Goal: Task Accomplishment & Management: Complete application form

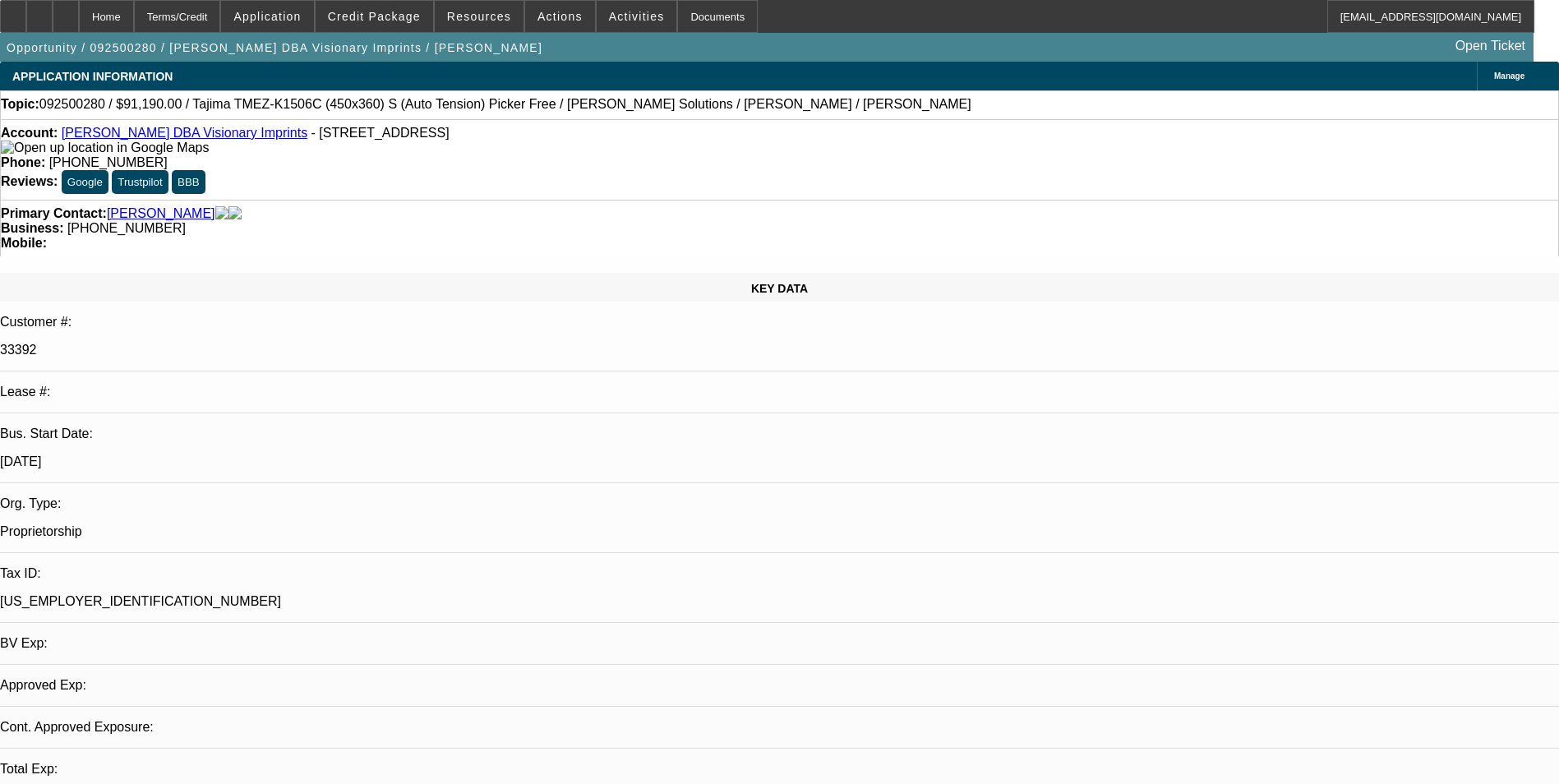
select select "0"
select select "0.1"
select select "0"
select select "2"
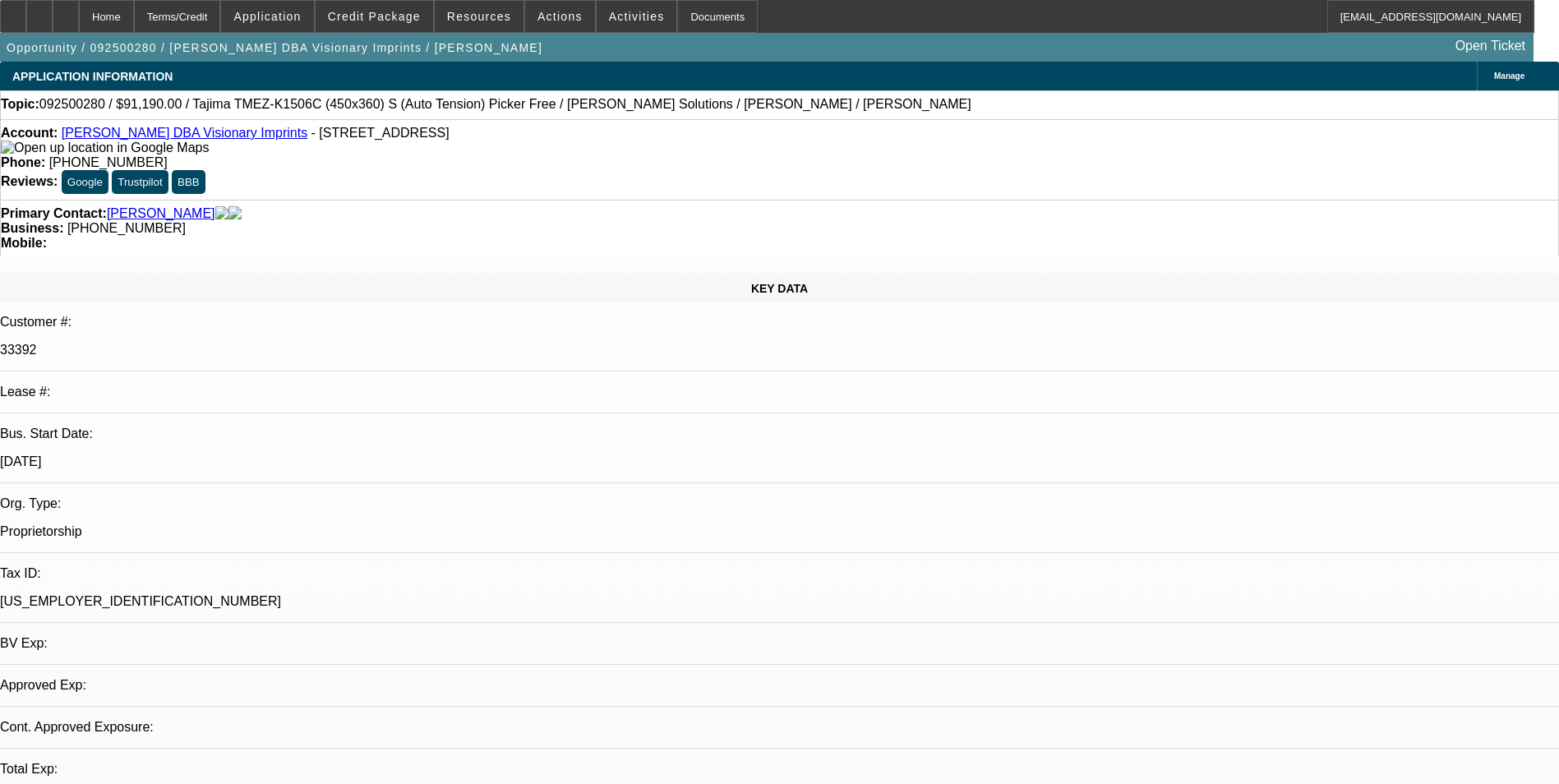
select select "0.1"
select select "0"
select select "0.1"
select select "0"
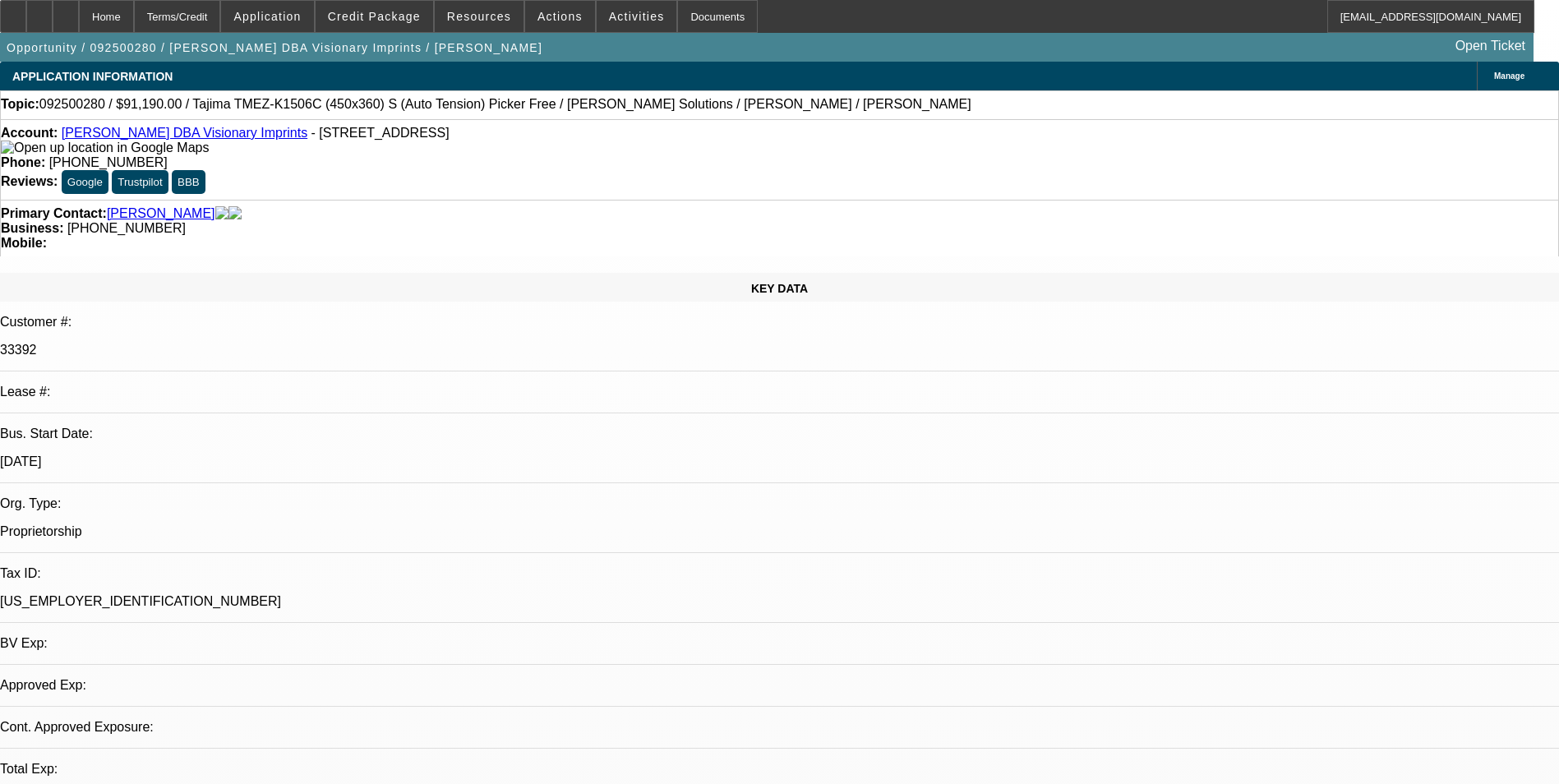
select select "0"
select select "0.1"
select select "1"
select select "4"
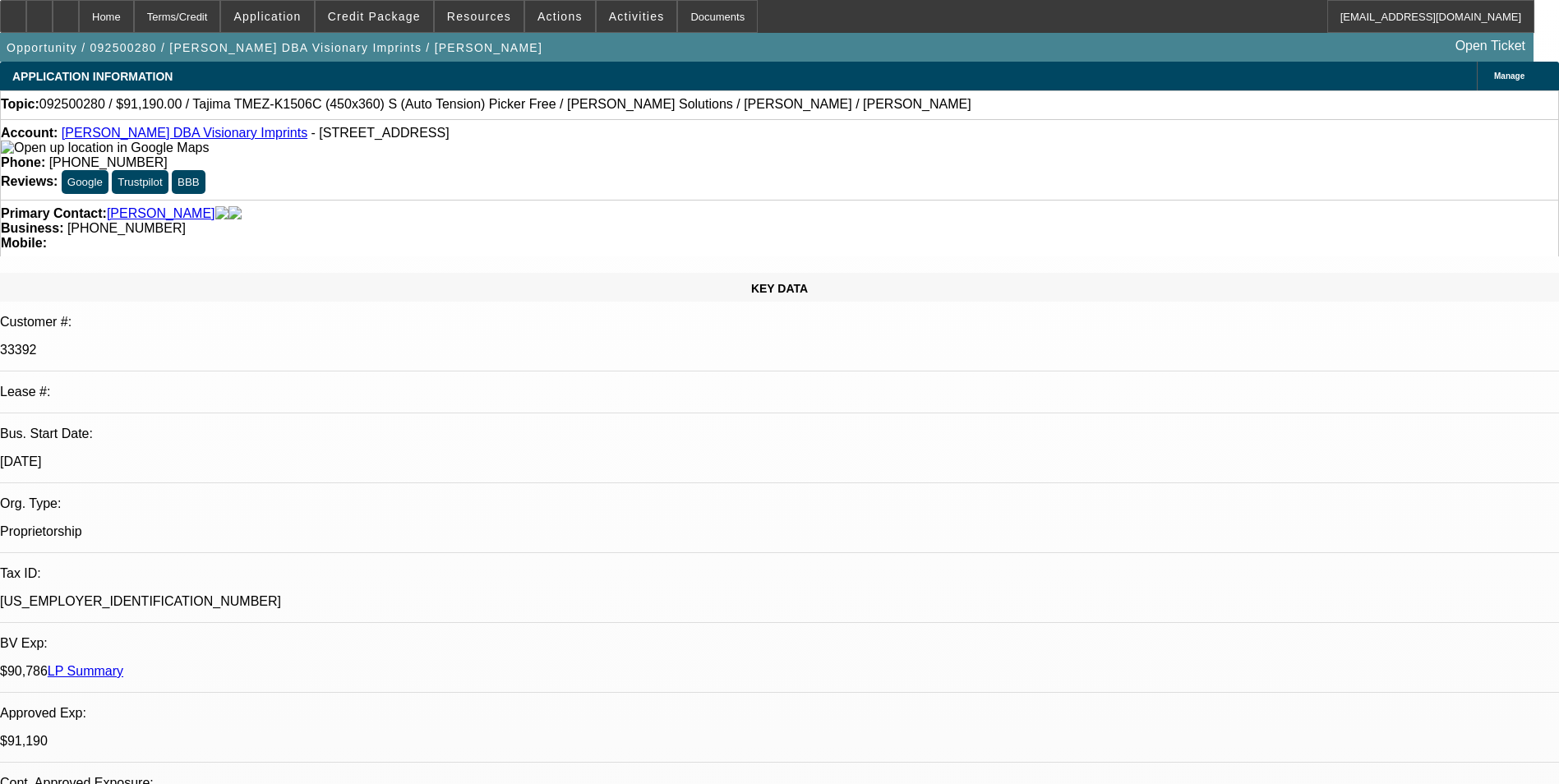
select select "1"
select select "2"
select select "4"
select select "1"
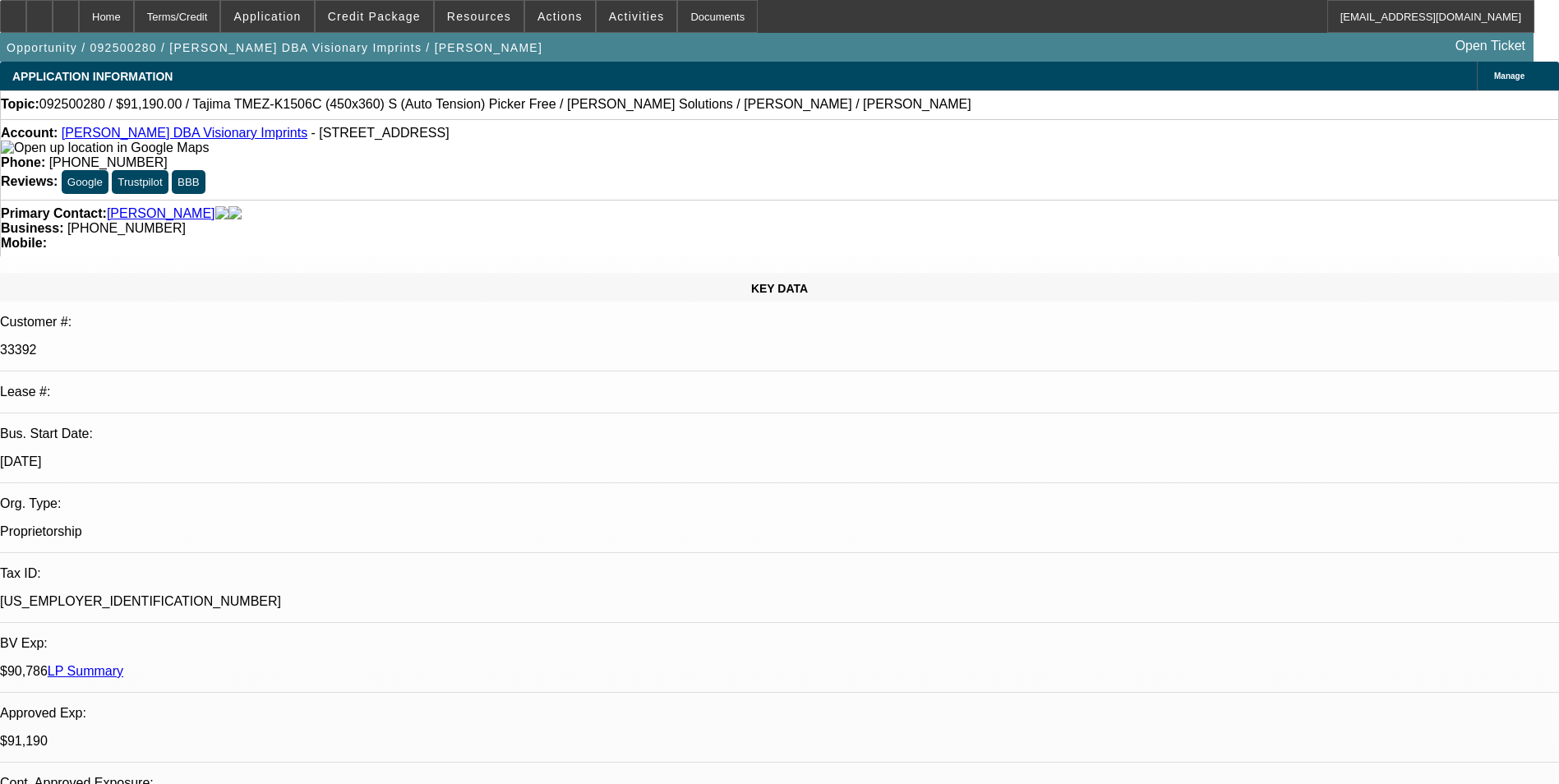
select select "4"
select select "1"
select select "4"
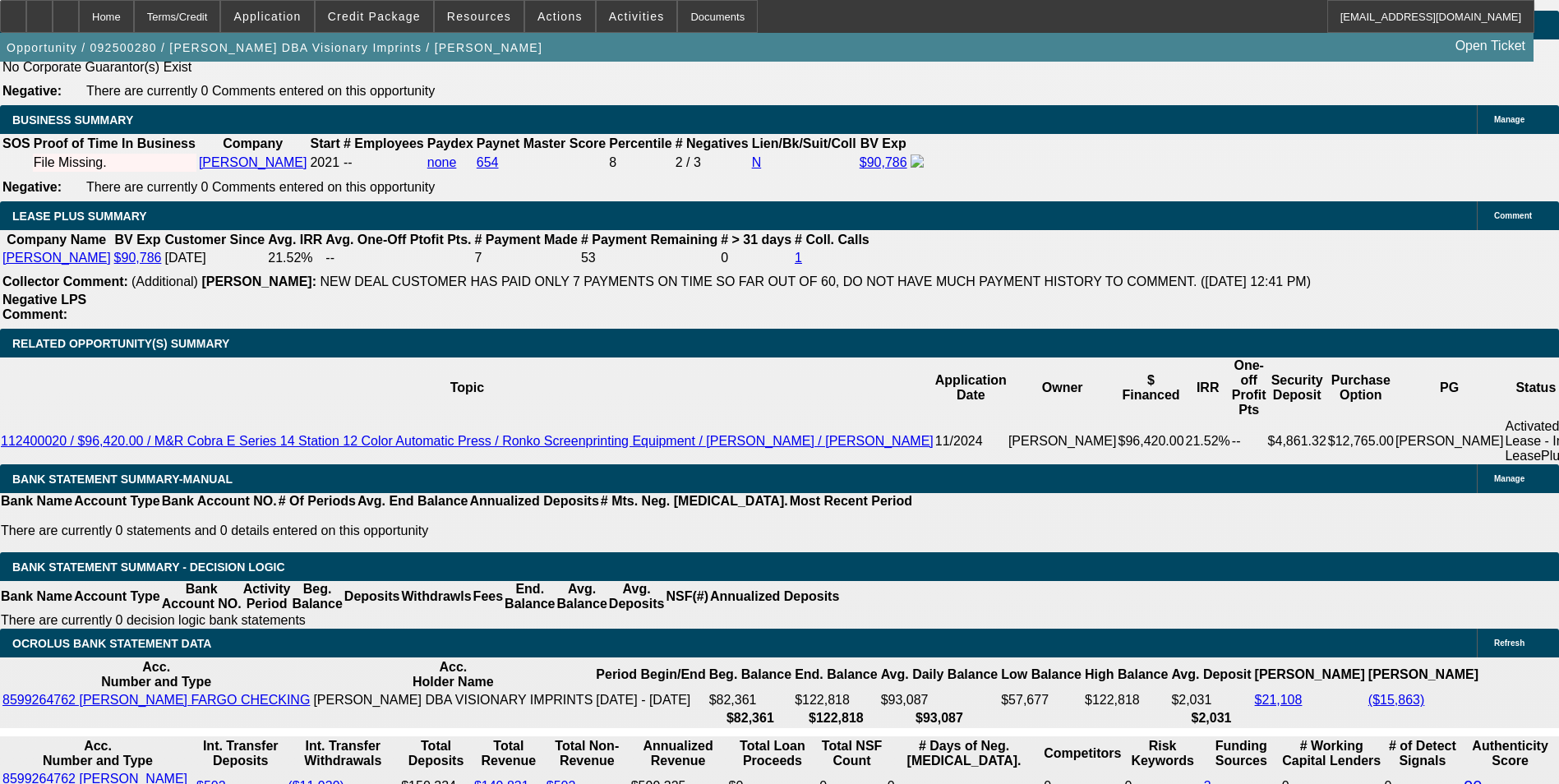
scroll to position [2738, 0]
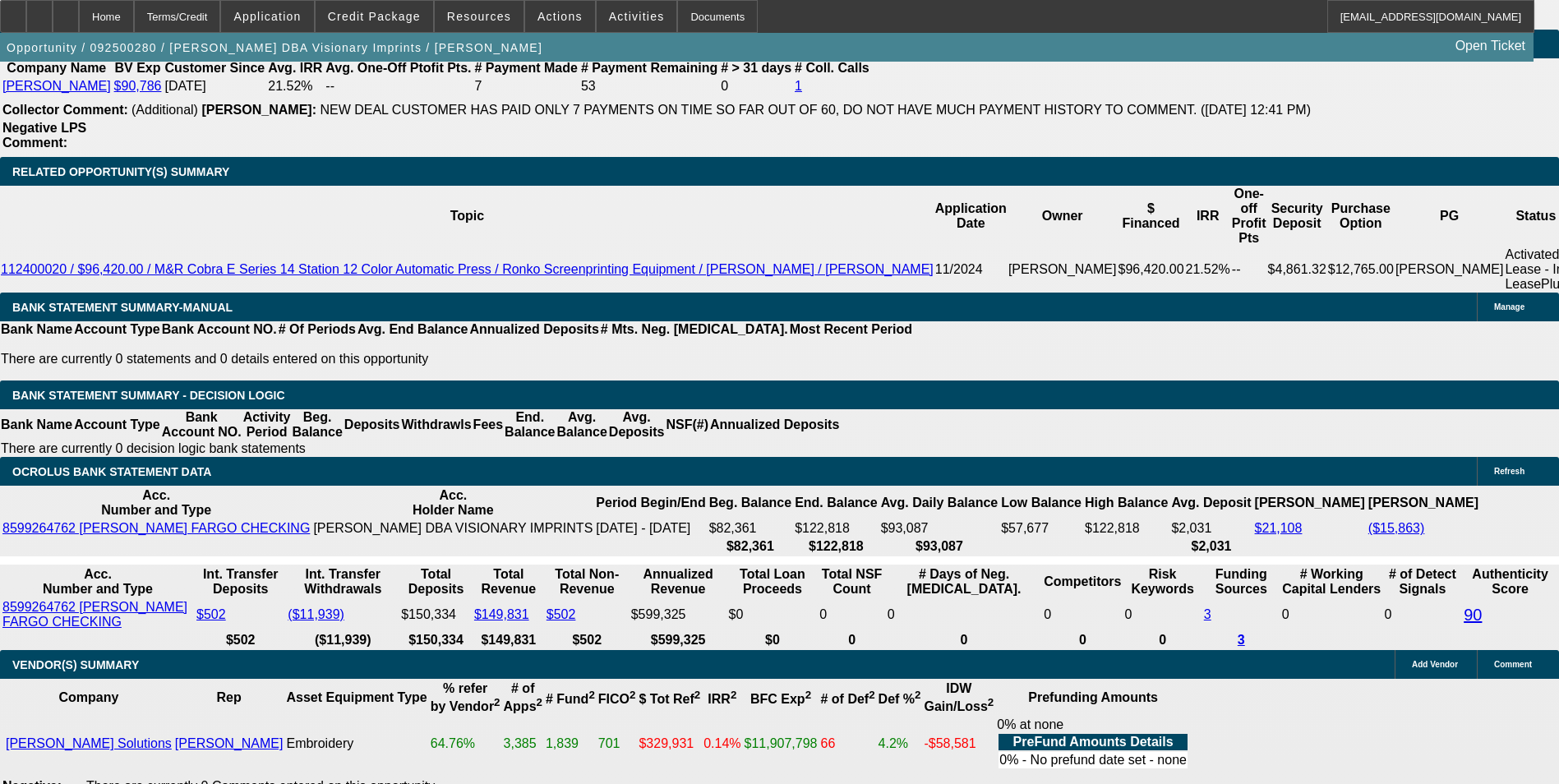
select select "2"
type input "$3,965.38"
type input "UNKNOWN"
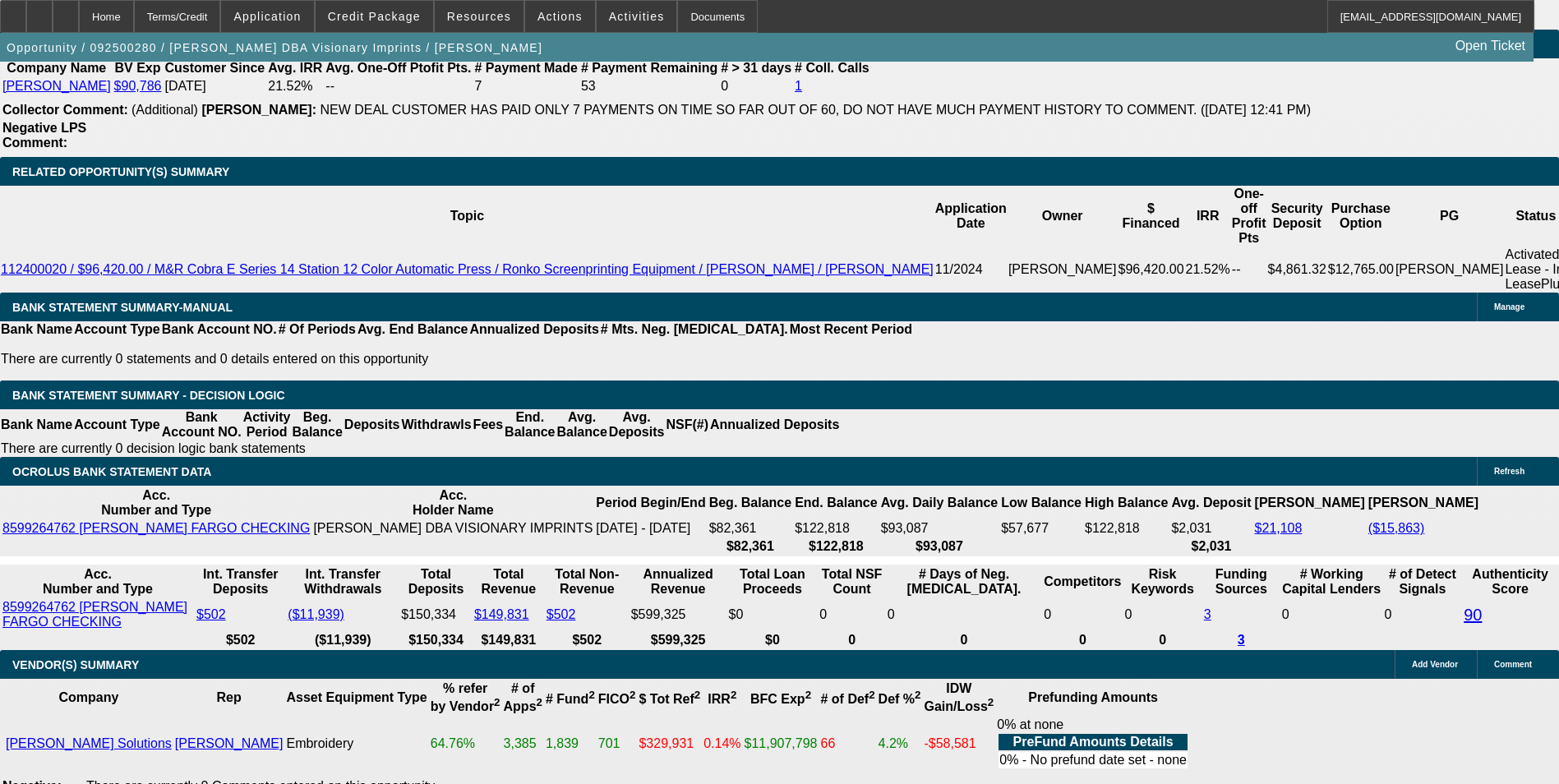
select select "2"
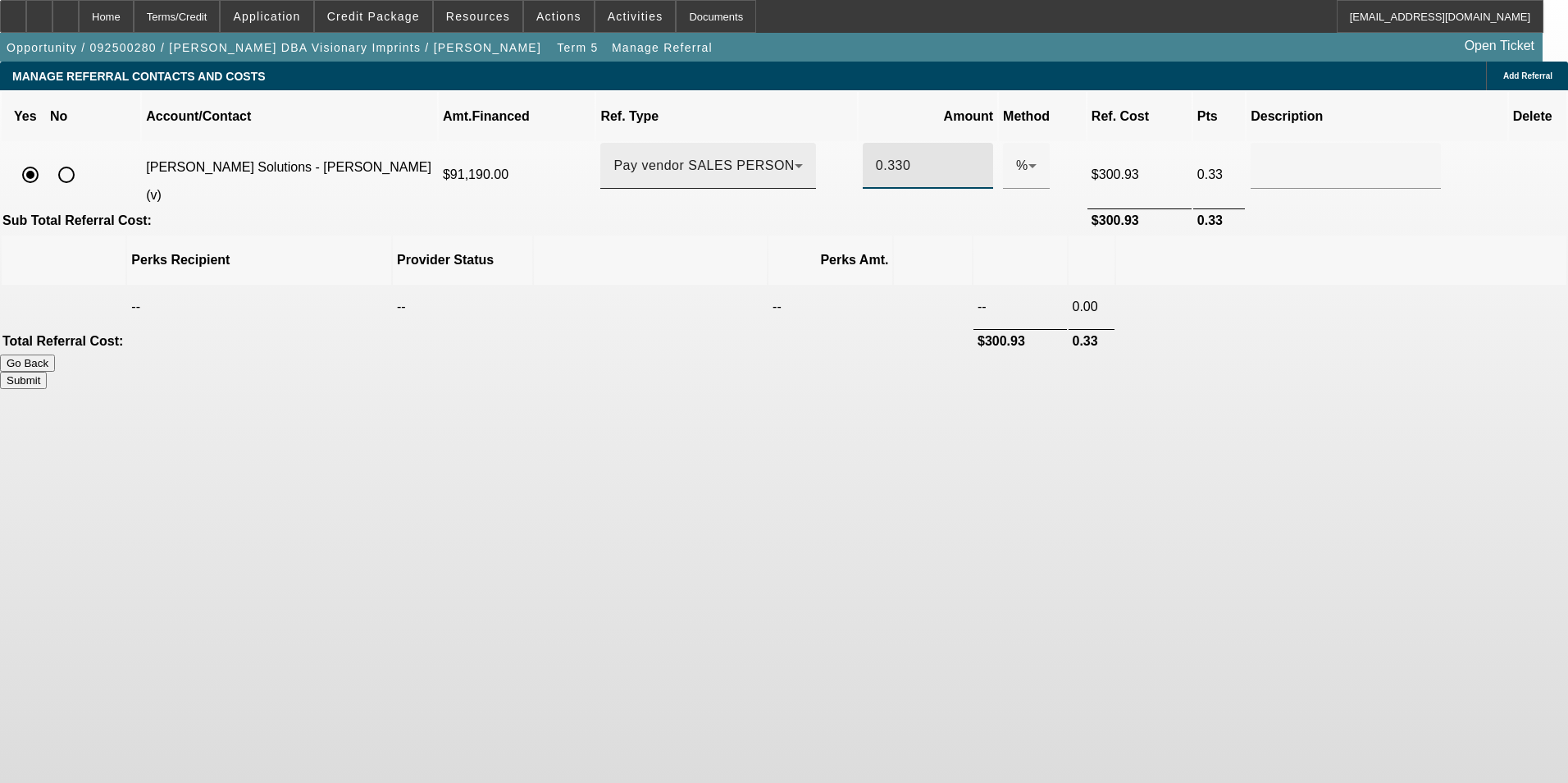
drag, startPoint x: 903, startPoint y: 143, endPoint x: 837, endPoint y: 140, distance: 66.1
click at [837, 143] on tr "Hirsch Solutions - Garcia, Tyger (v) $91,190.00 Pay vendor SALES PERSON 0.330 %…" at bounding box center [784, 175] width 1565 height 64
click at [1221, 236] on th at bounding box center [1341, 260] width 451 height 50
click at [47, 372] on button "Submit" at bounding box center [23, 381] width 47 height 18
type input "0.300"
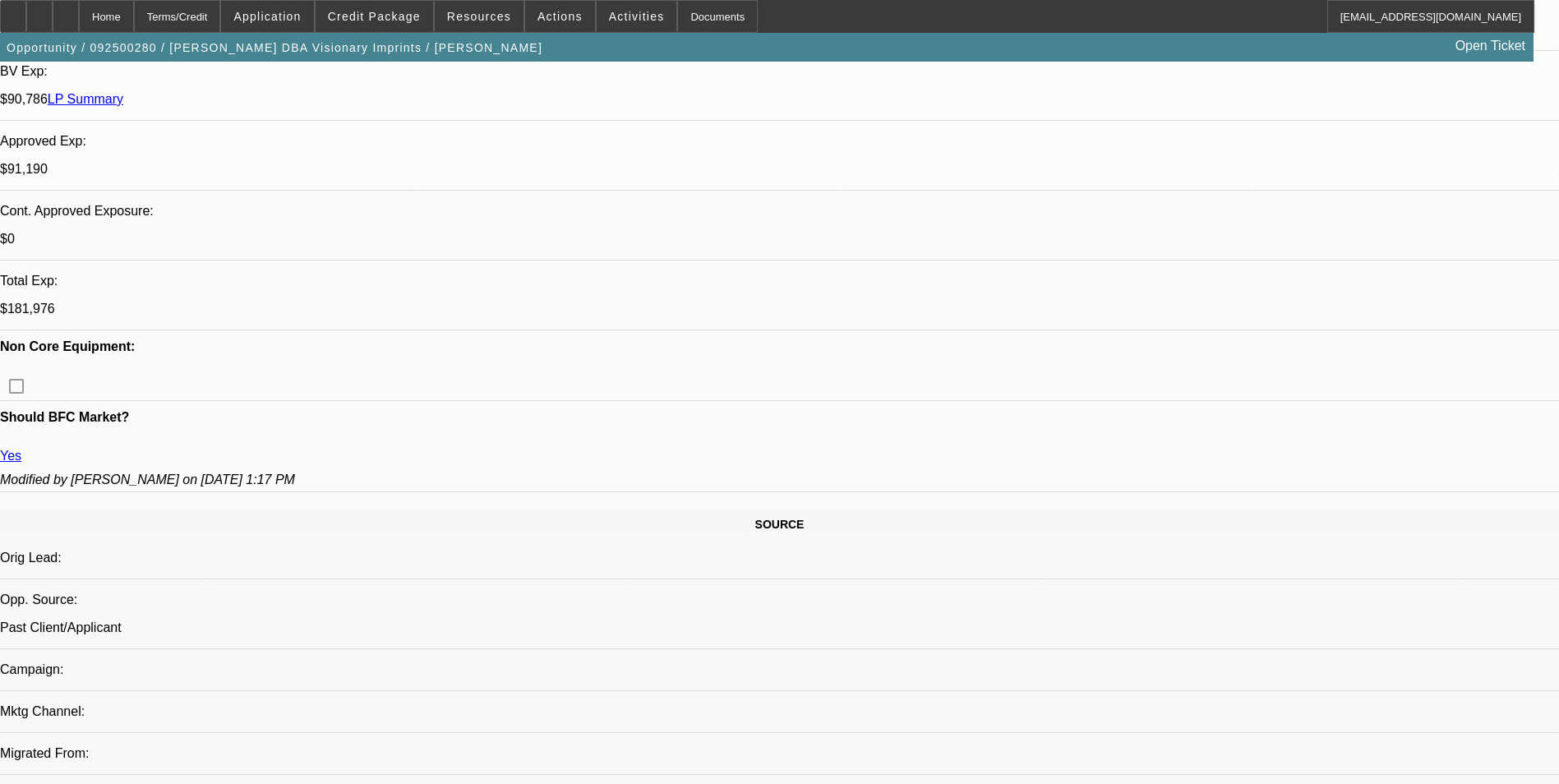
select select "0"
select select "2"
select select "0.1"
select select "4"
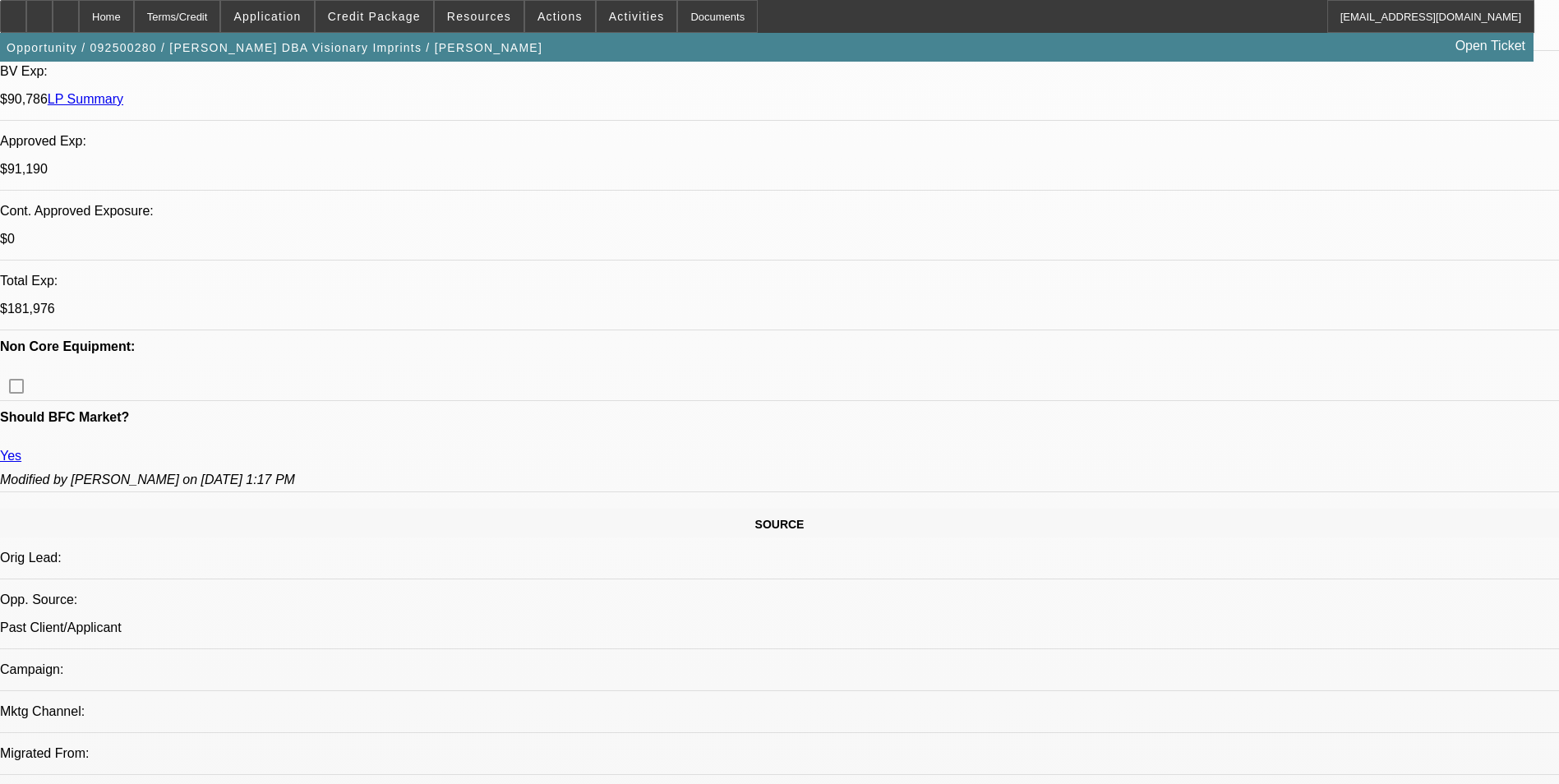
select select "0"
select select "2"
select select "0.1"
select select "4"
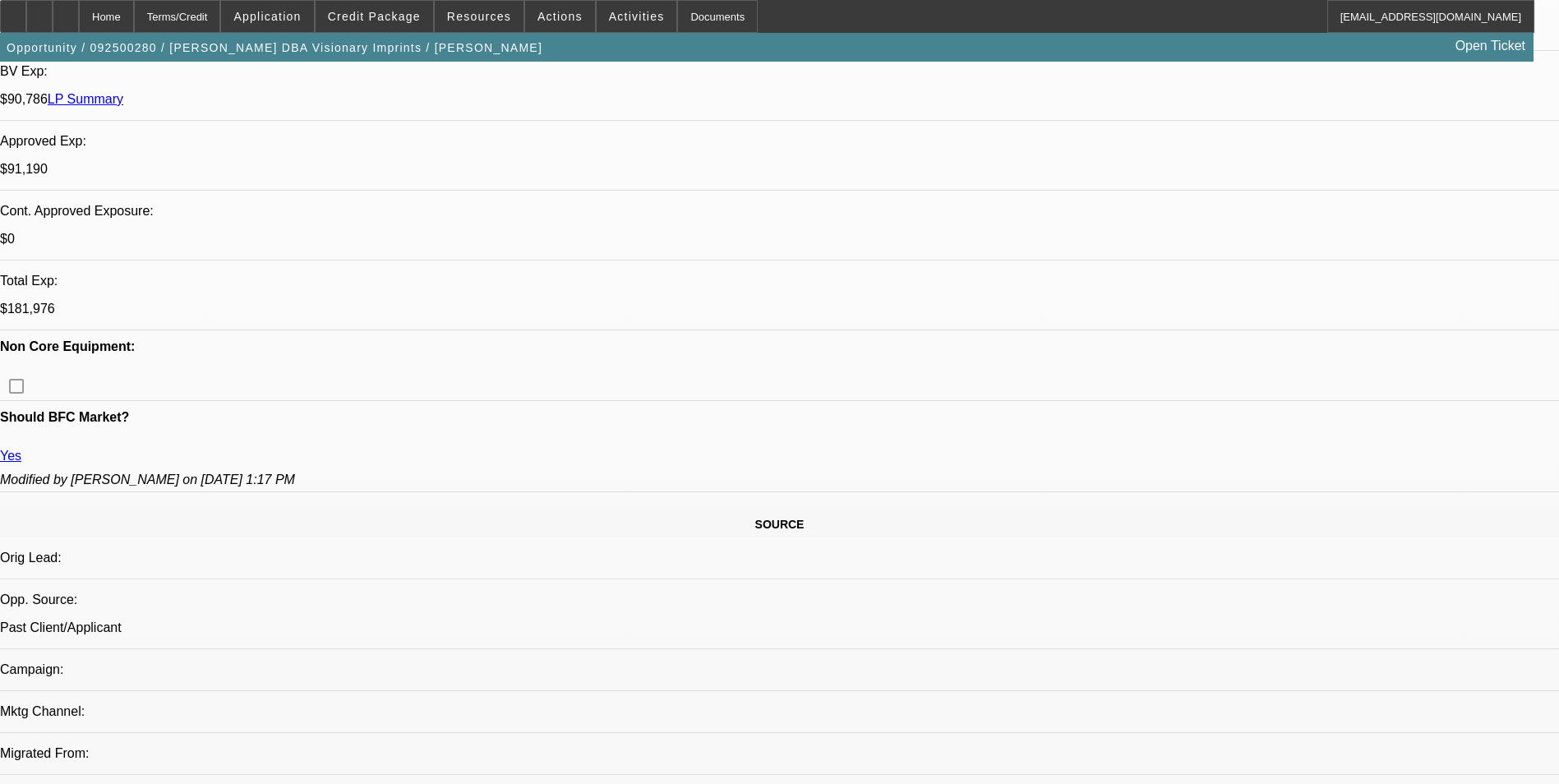
select select "0"
select select "0.1"
select select "4"
select select "0"
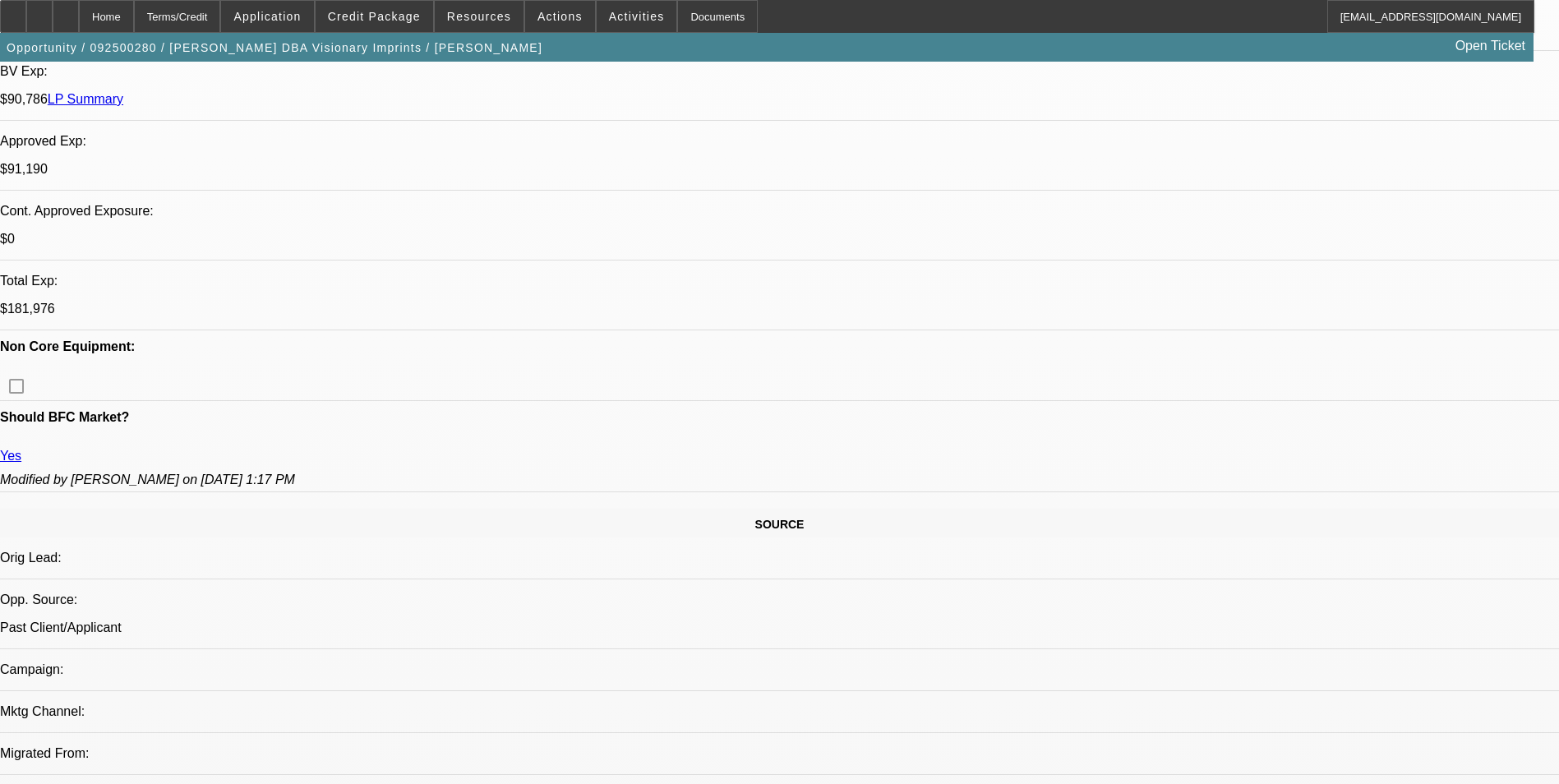
select select "0"
select select "0.1"
select select "4"
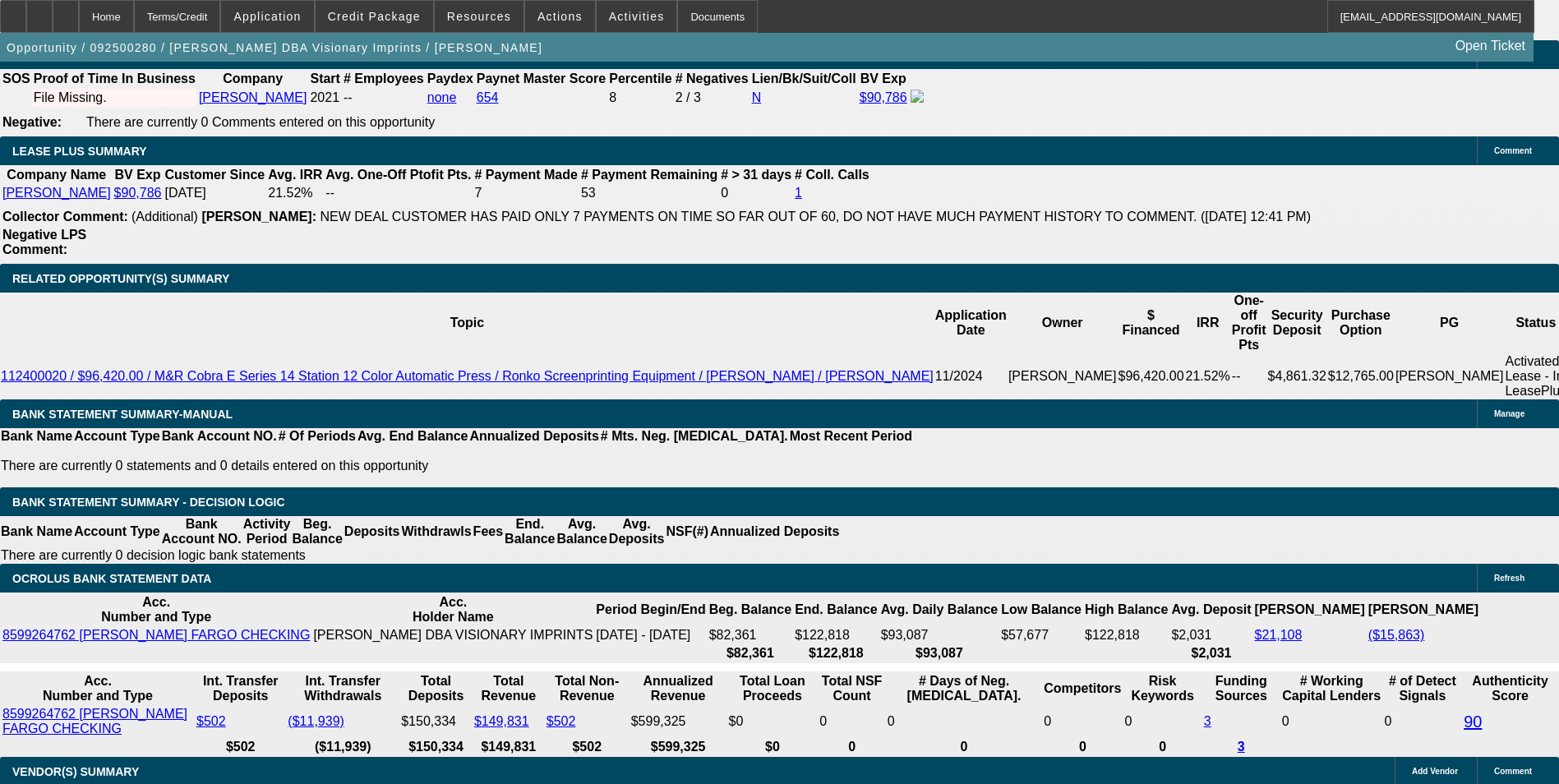
scroll to position [2540, 0]
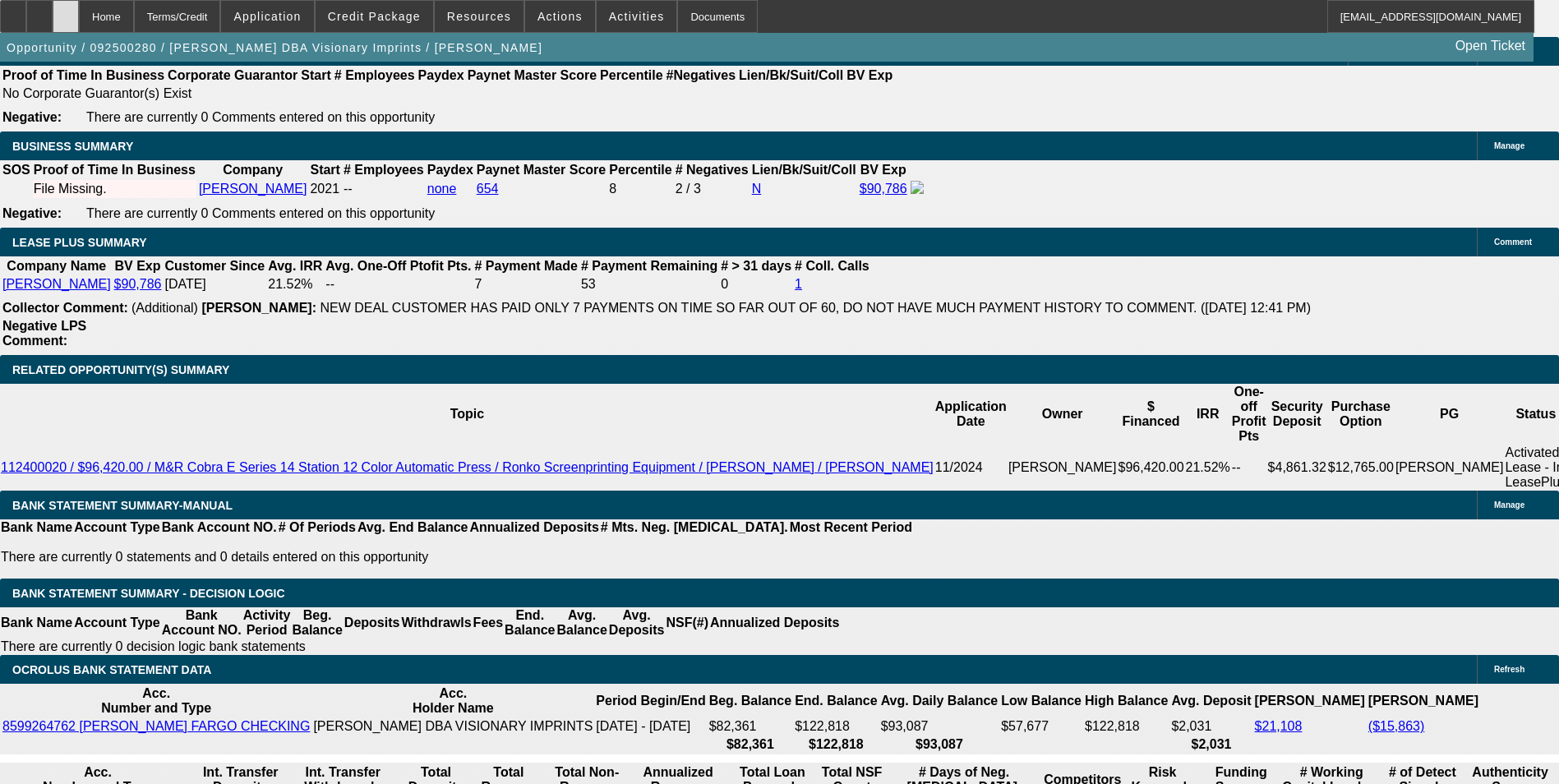
click at [65, 11] on icon at bounding box center [65, 11] width 0 height 0
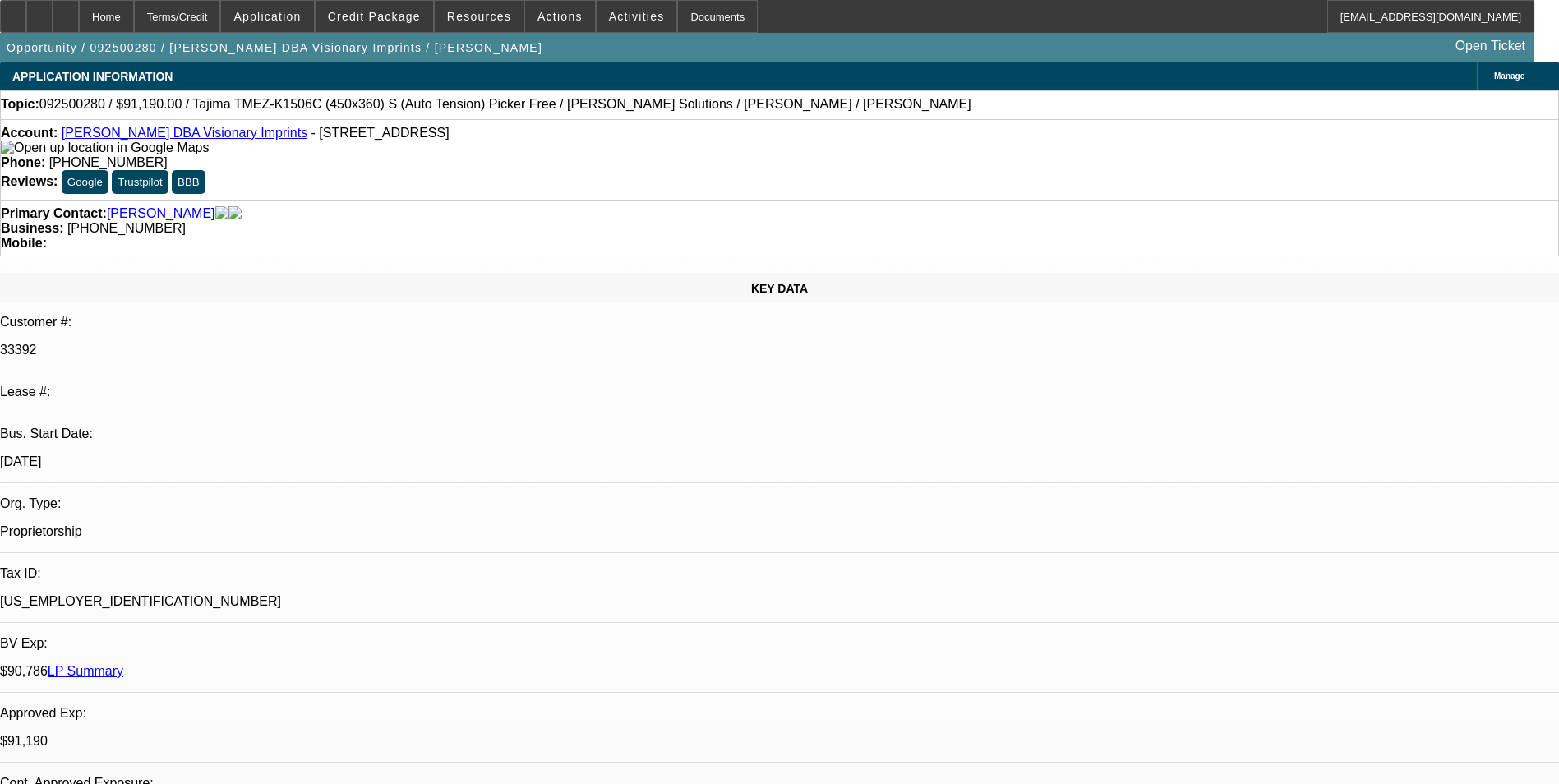
select select "0"
select select "2"
select select "0.1"
select select "0"
select select "2"
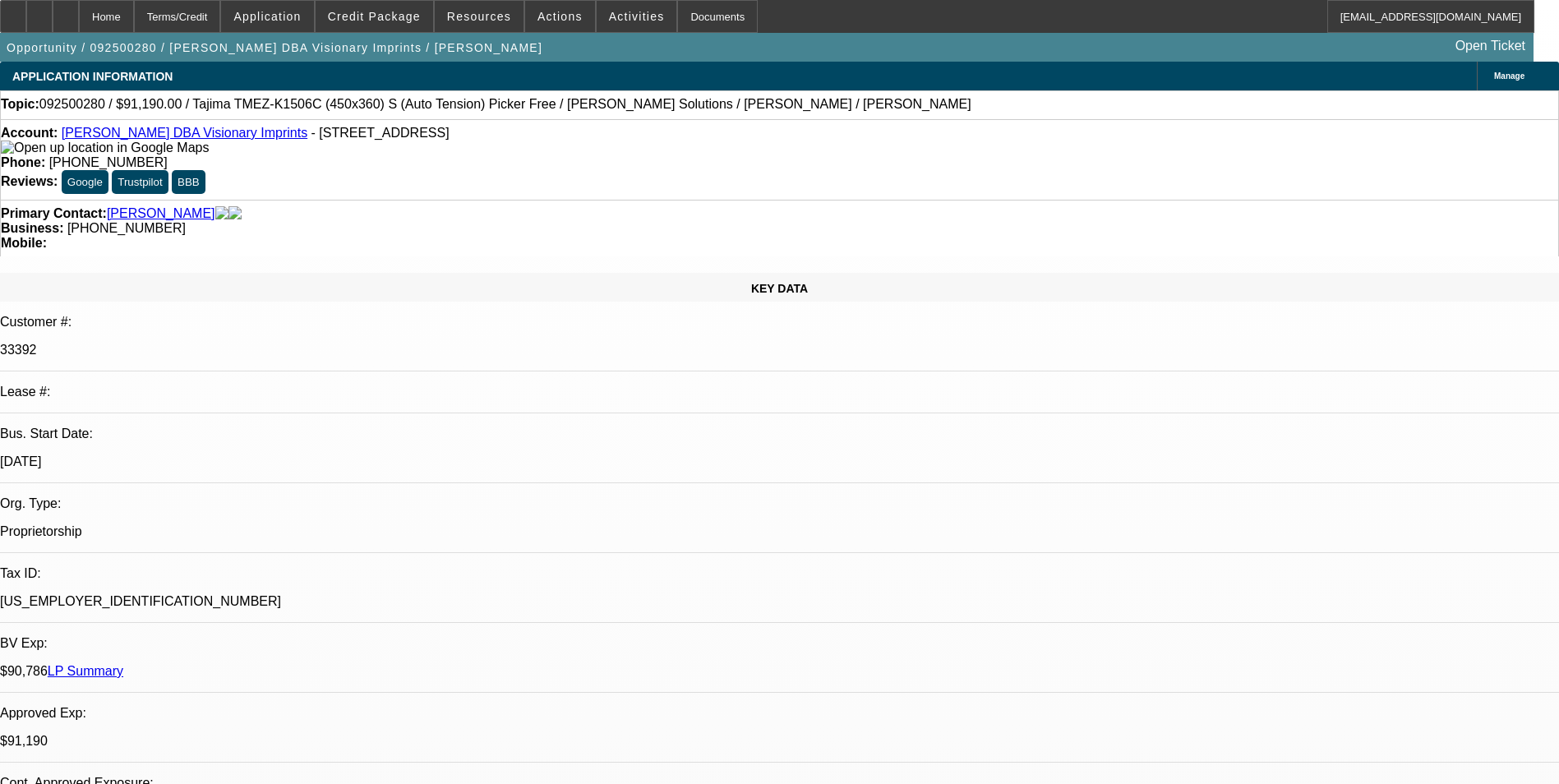
select select "0.1"
select select "0"
select select "0.1"
select select "0"
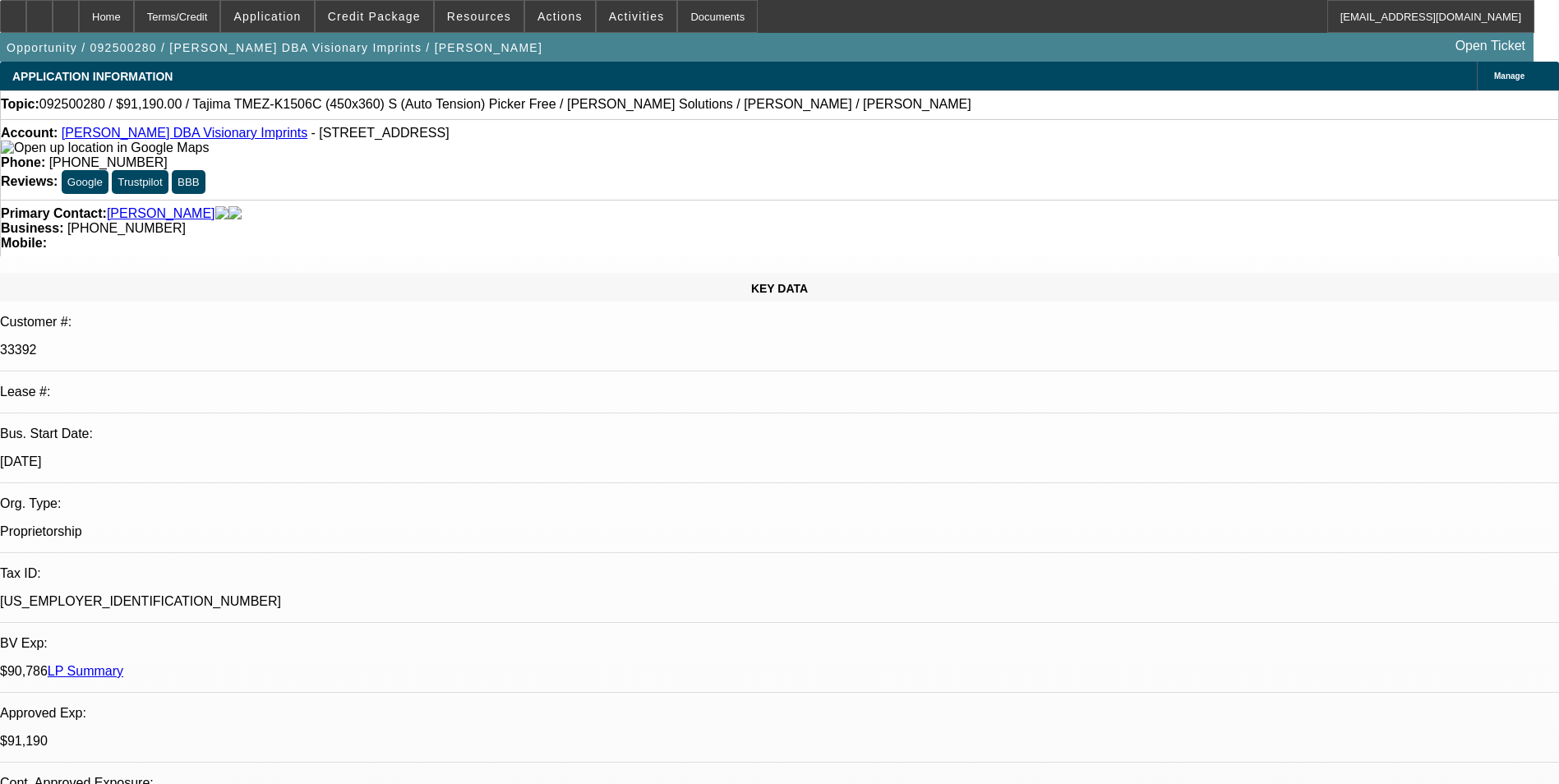
select select "0"
select select "0.1"
select select "1"
select select "2"
select select "4"
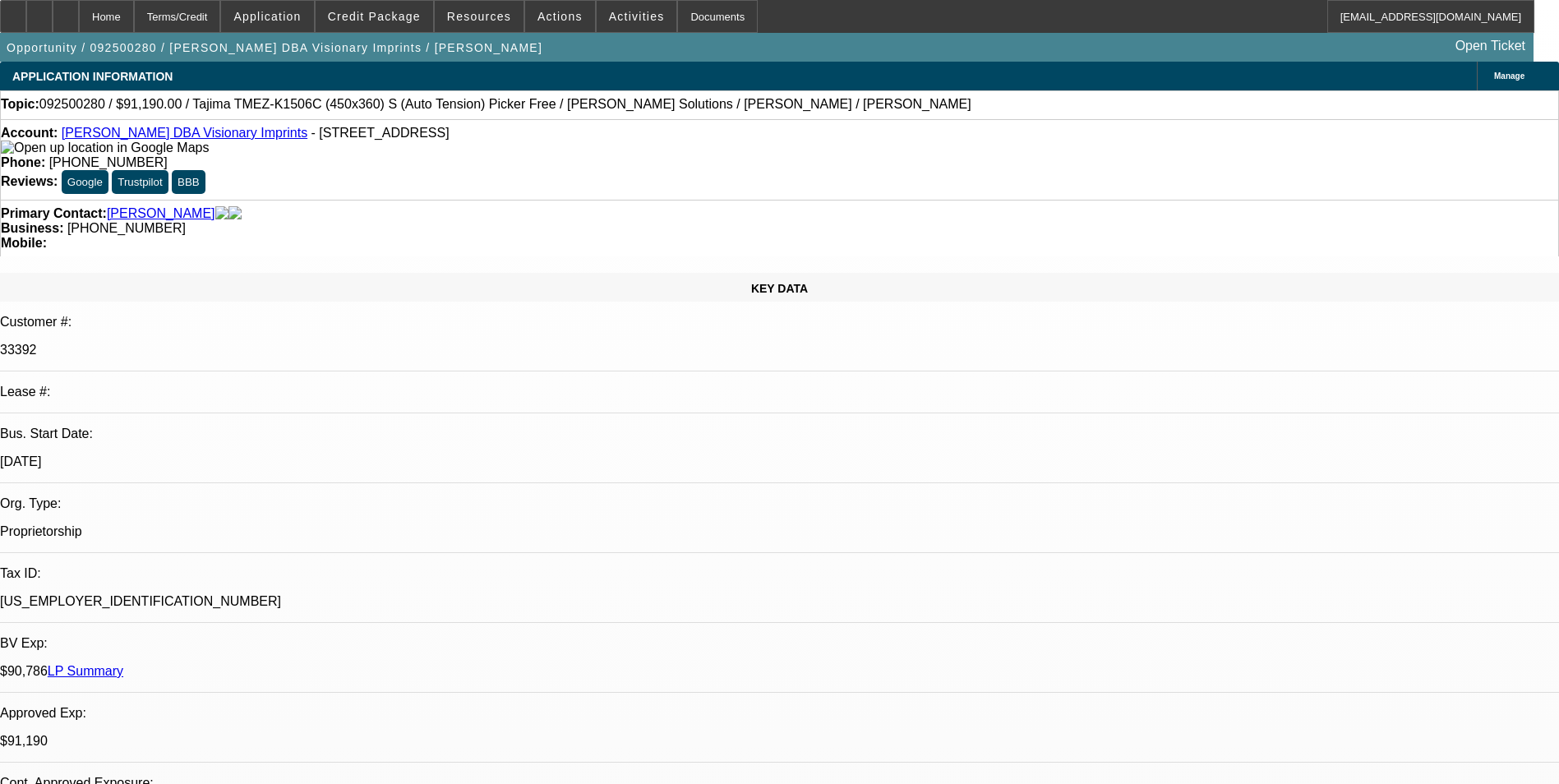
select select "1"
select select "2"
select select "4"
select select "1"
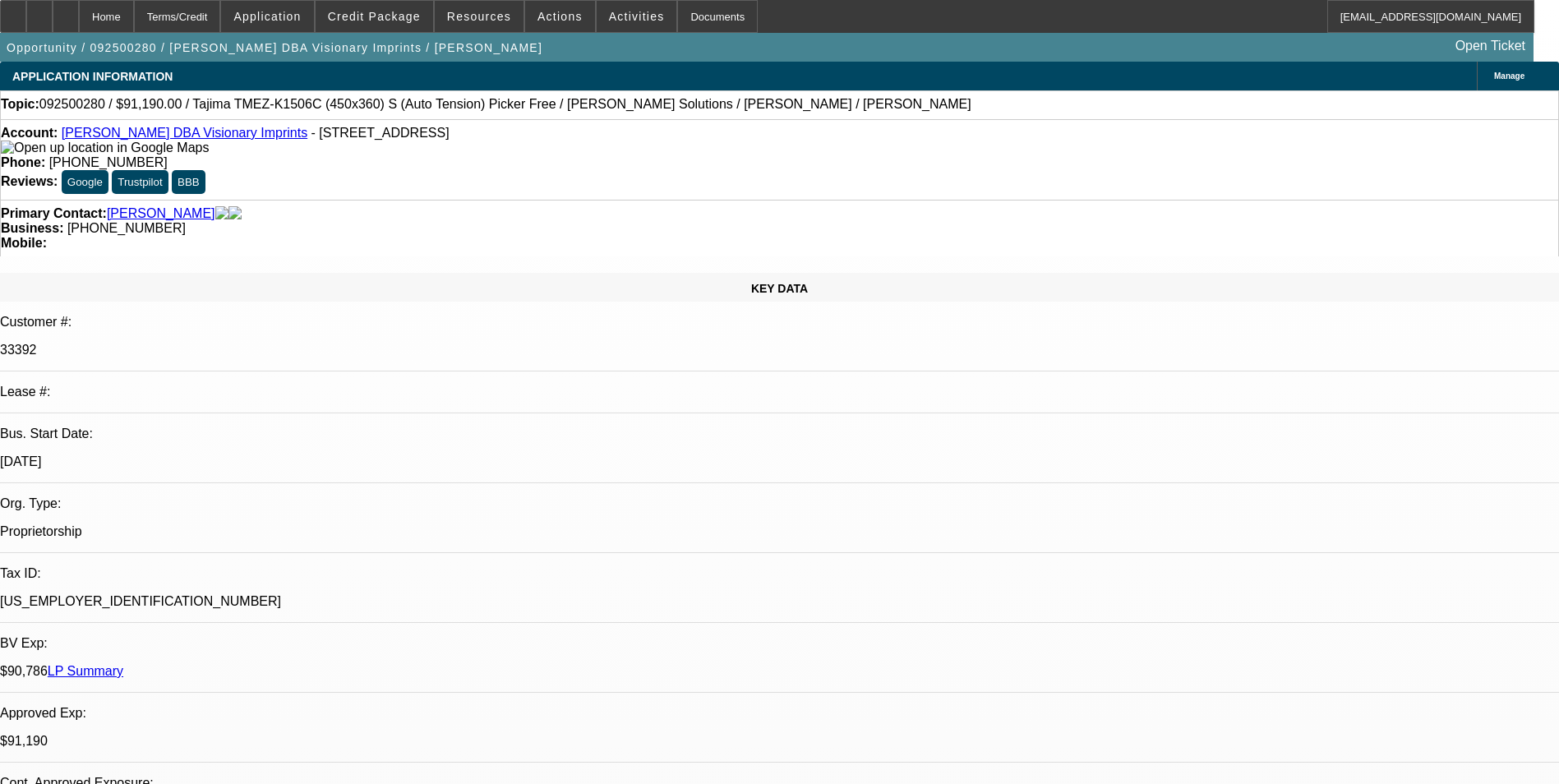
select select "4"
select select "1"
select select "4"
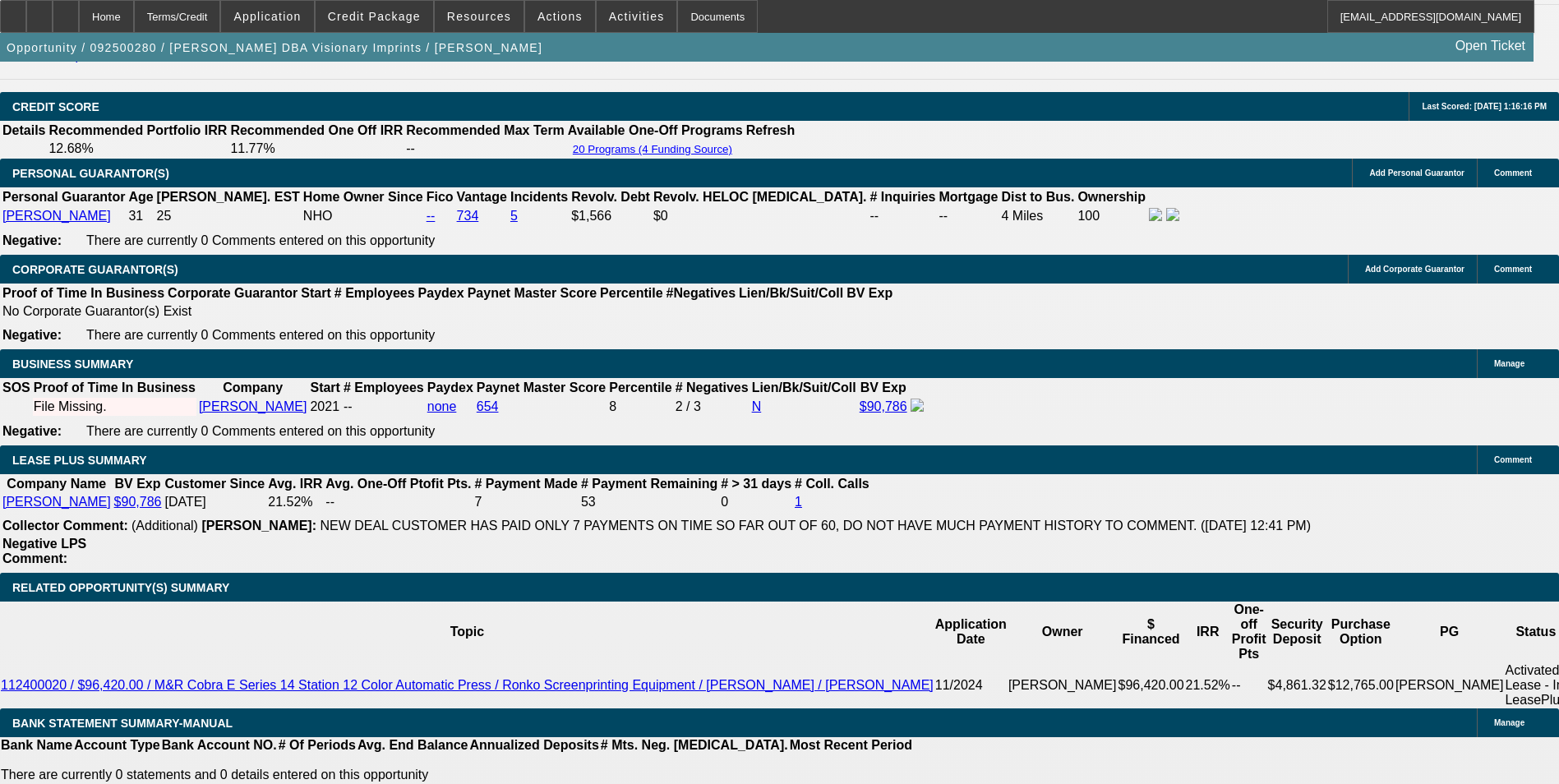
scroll to position [2629, 0]
